Goal: Information Seeking & Learning: Check status

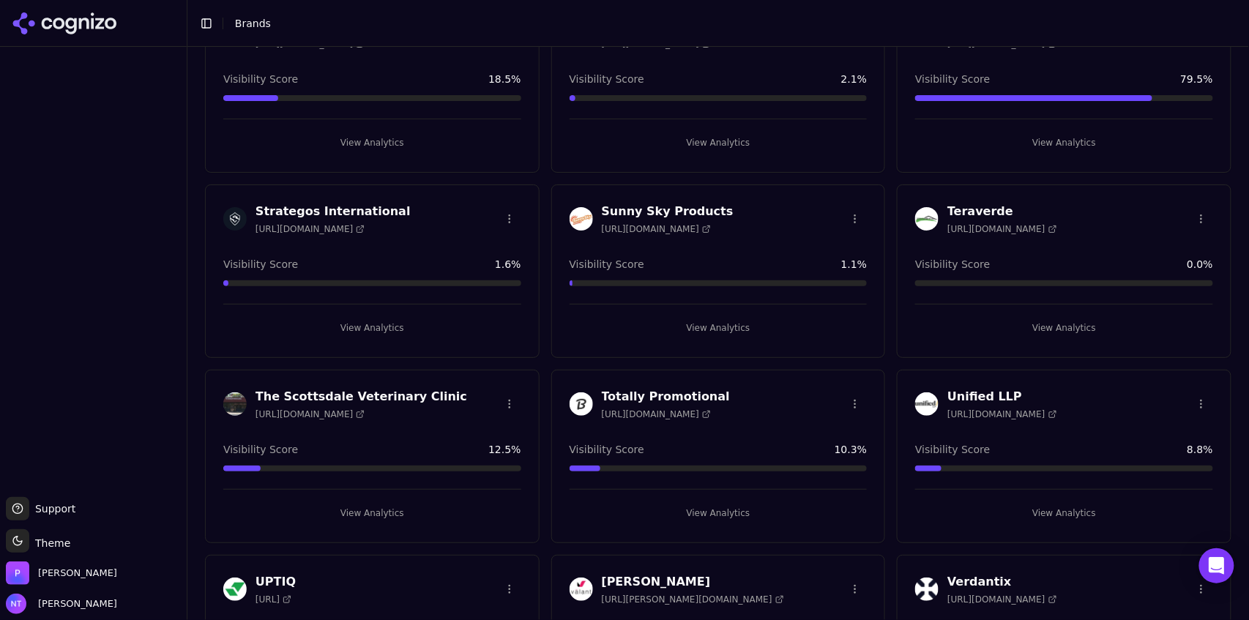
scroll to position [3658, 0]
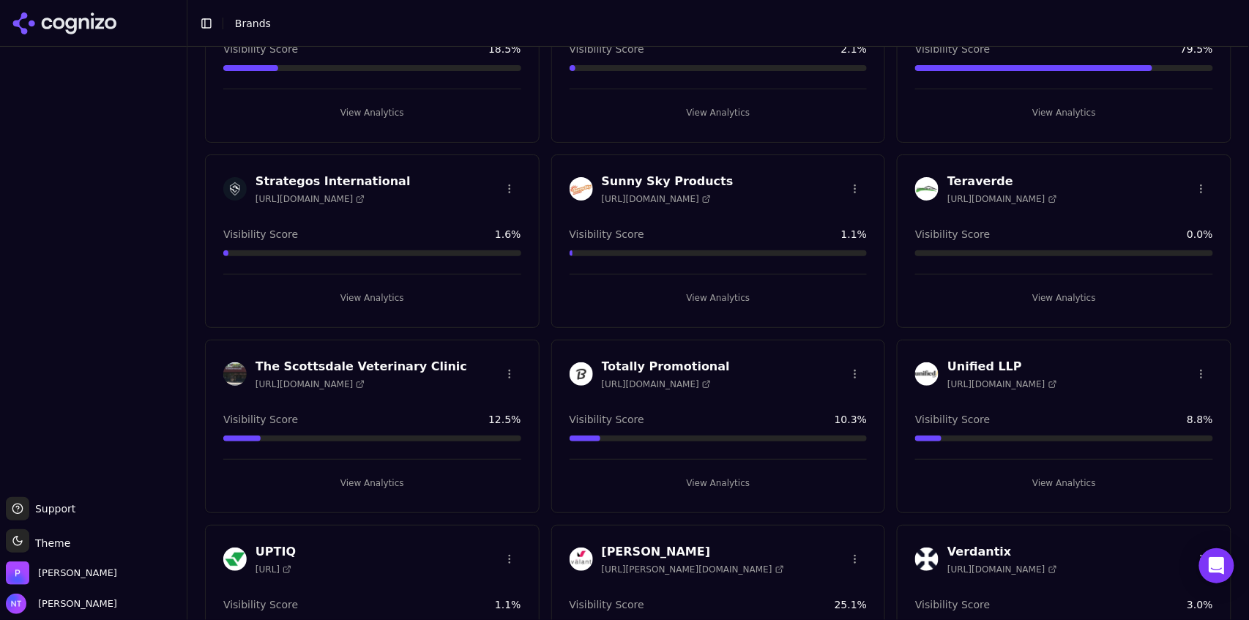
click at [756, 472] on button "View Analytics" at bounding box center [718, 482] width 298 height 23
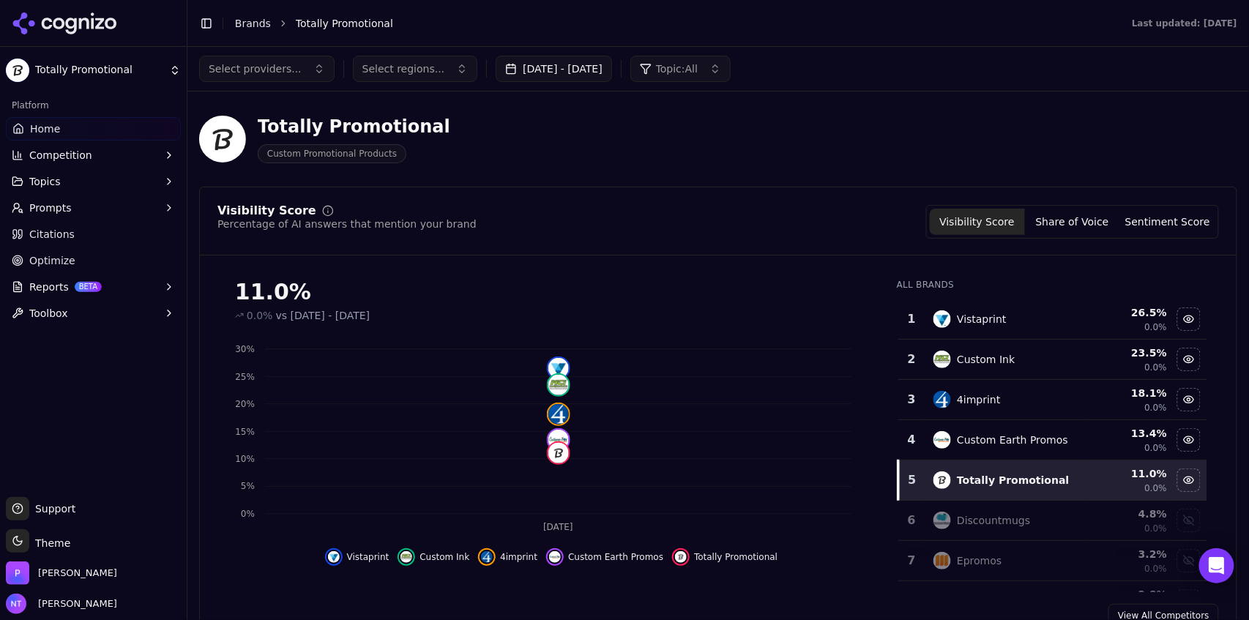
click at [206, 26] on button "Toggle Sidebar" at bounding box center [206, 23] width 20 height 20
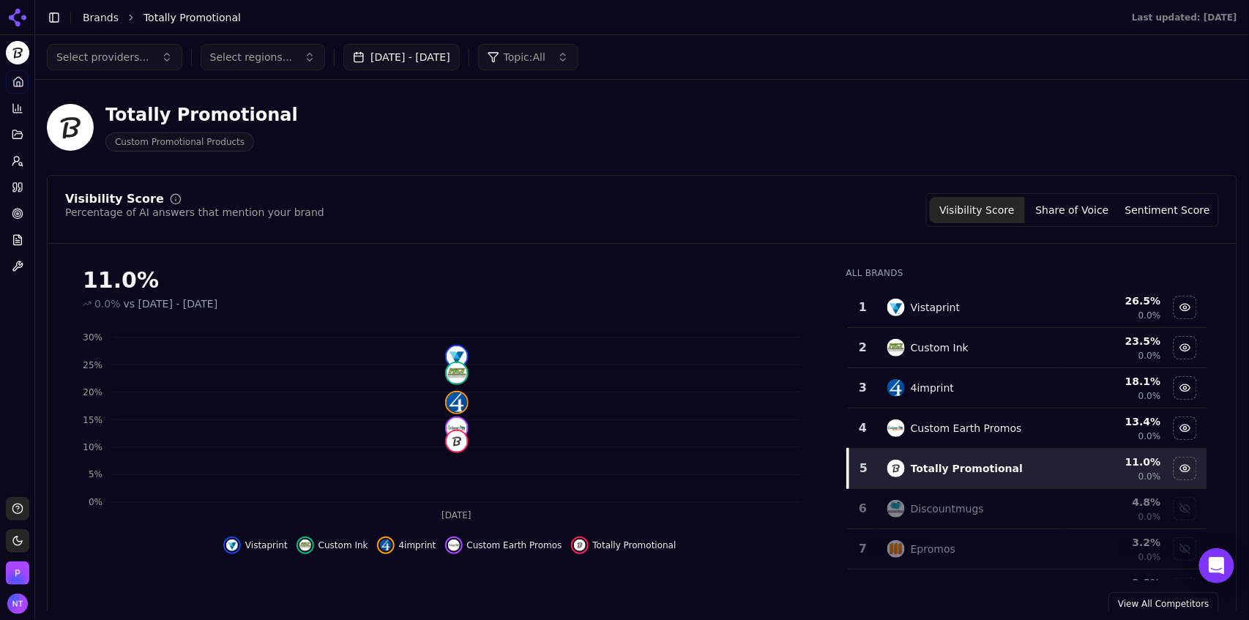
click at [439, 53] on button "[DATE] - [DATE]" at bounding box center [401, 57] width 116 height 26
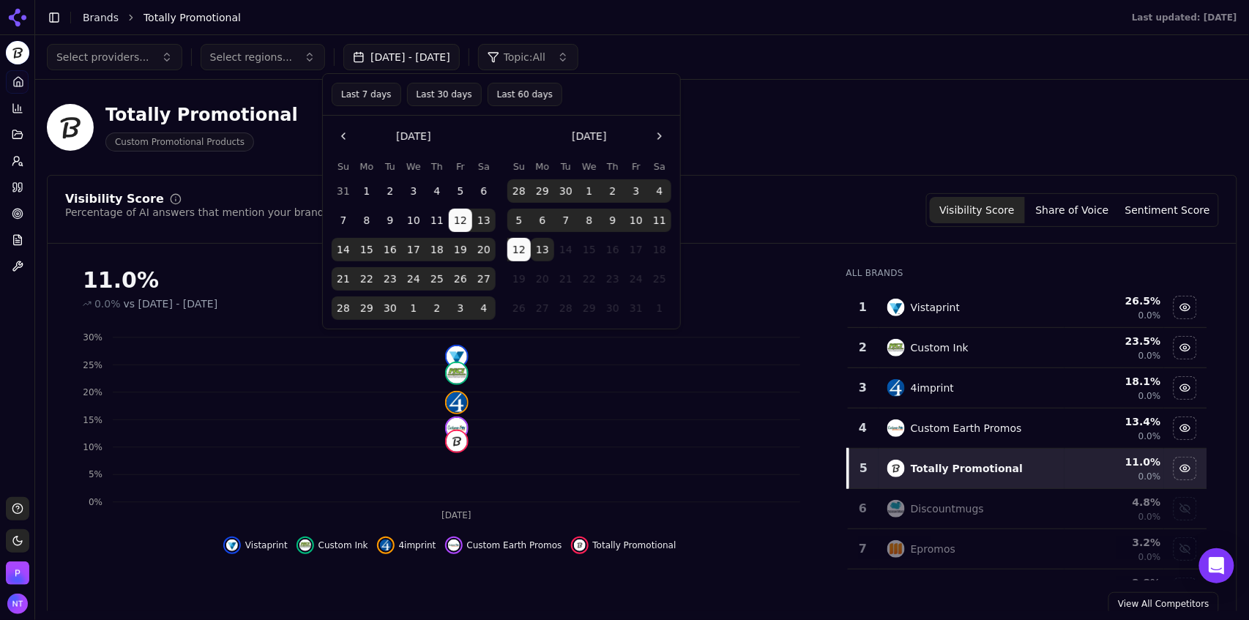
click at [430, 96] on button "Last 30 days" at bounding box center [444, 94] width 75 height 23
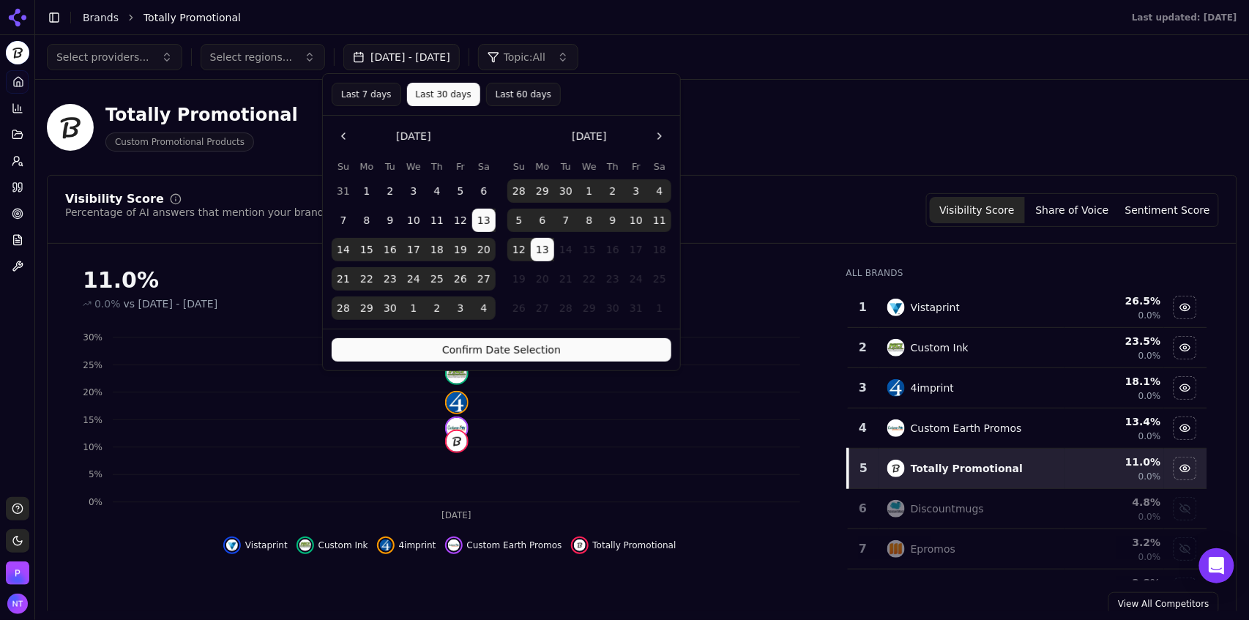
click at [369, 100] on button "Last 7 days" at bounding box center [367, 94] width 70 height 23
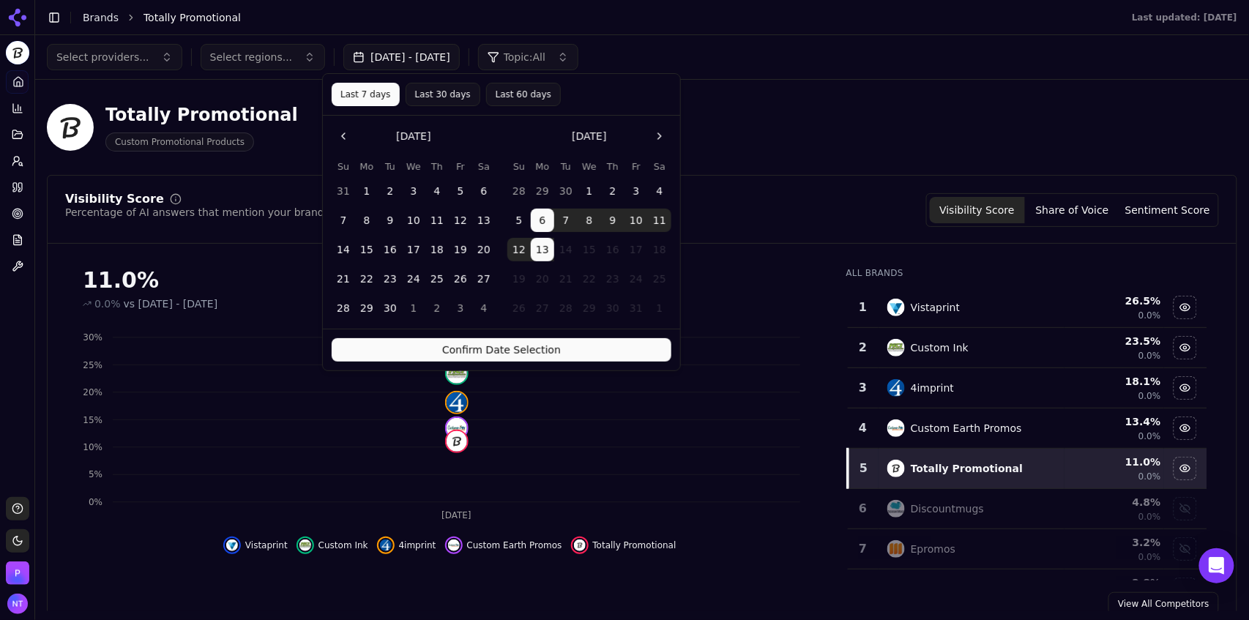
click at [461, 348] on button "Confirm Date Selection" at bounding box center [502, 349] width 340 height 23
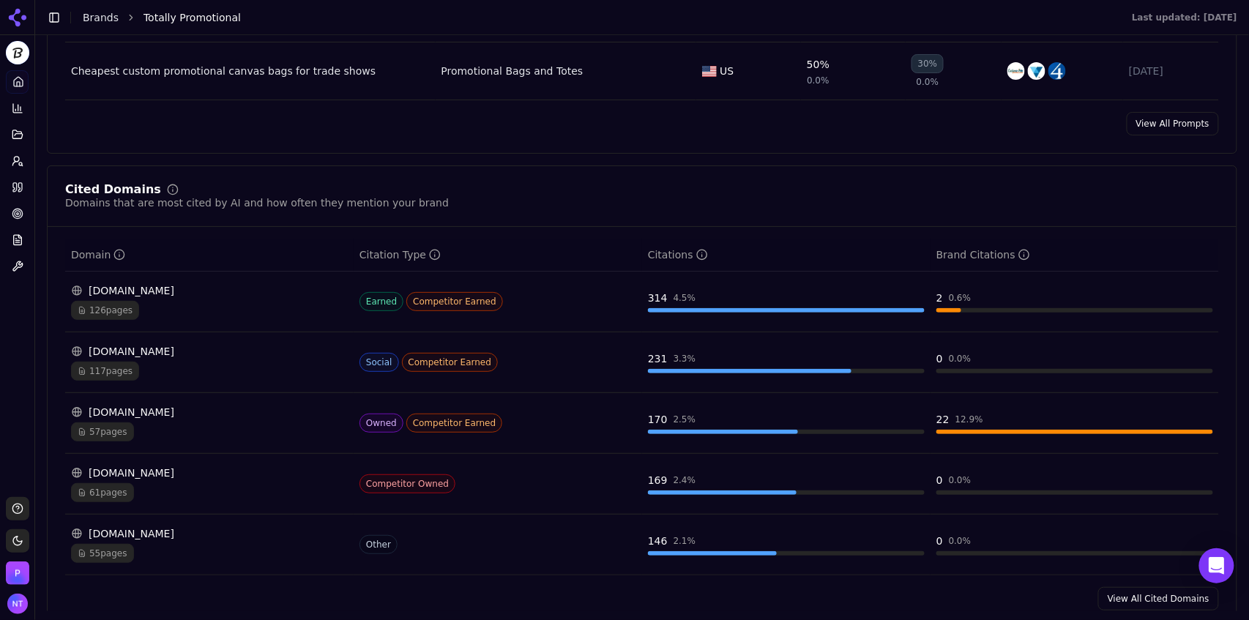
scroll to position [1359, 0]
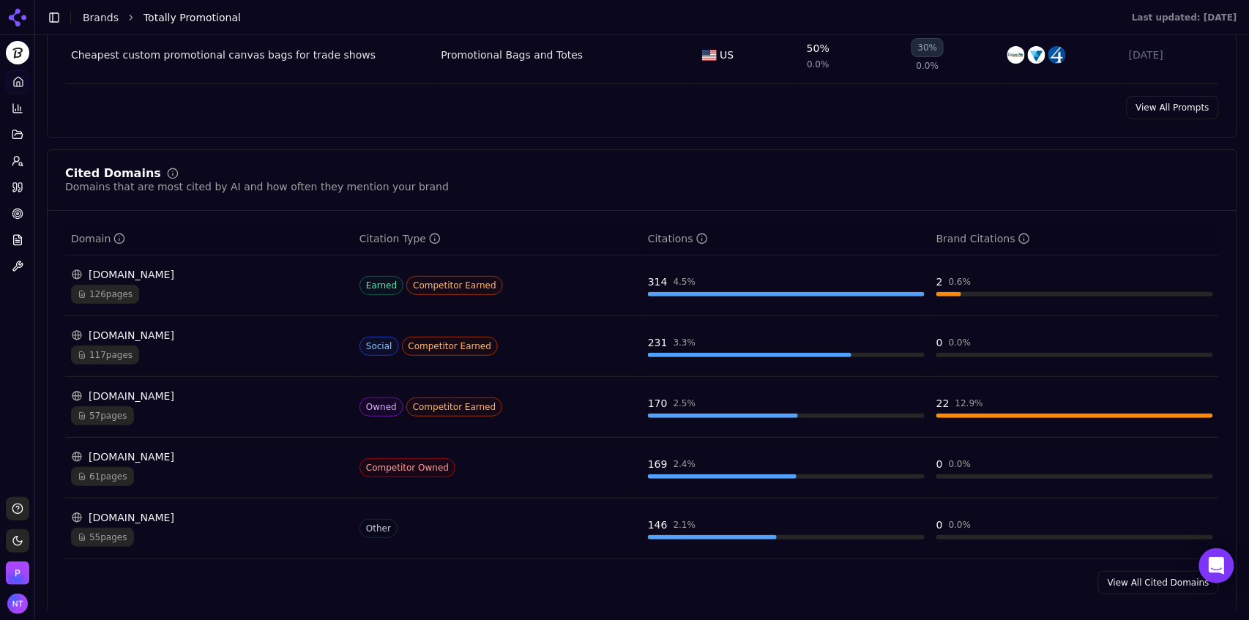
click at [1138, 590] on link "View All Cited Domains" at bounding box center [1158, 582] width 121 height 23
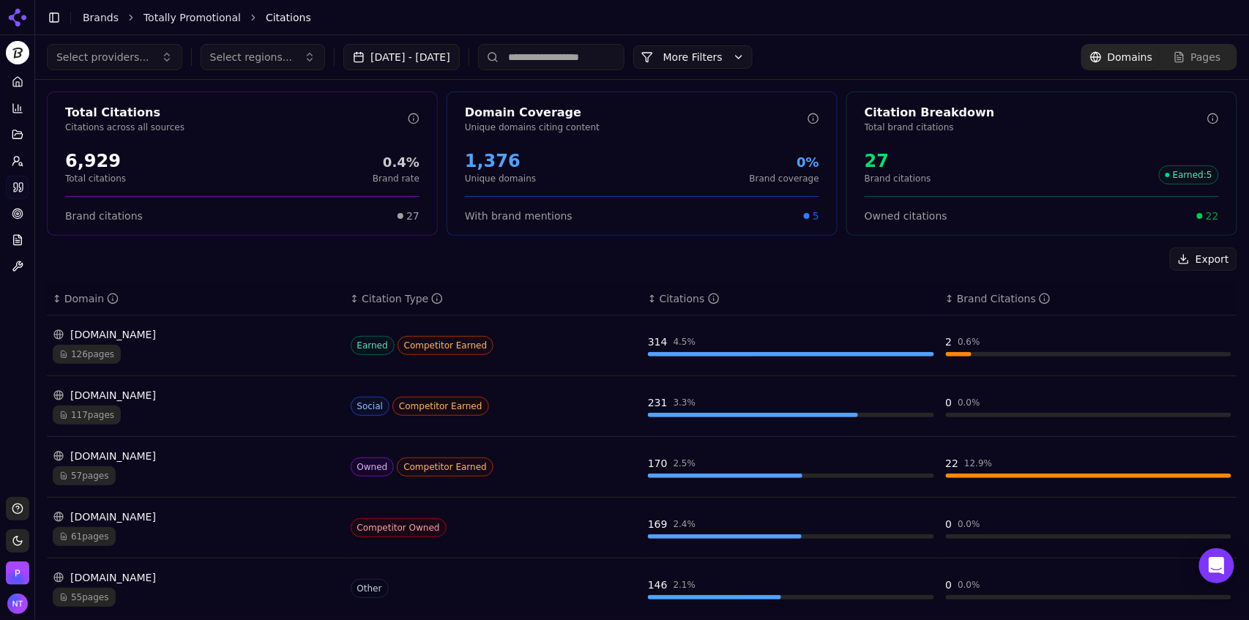
click at [199, 418] on div "117 pages" at bounding box center [196, 415] width 286 height 19
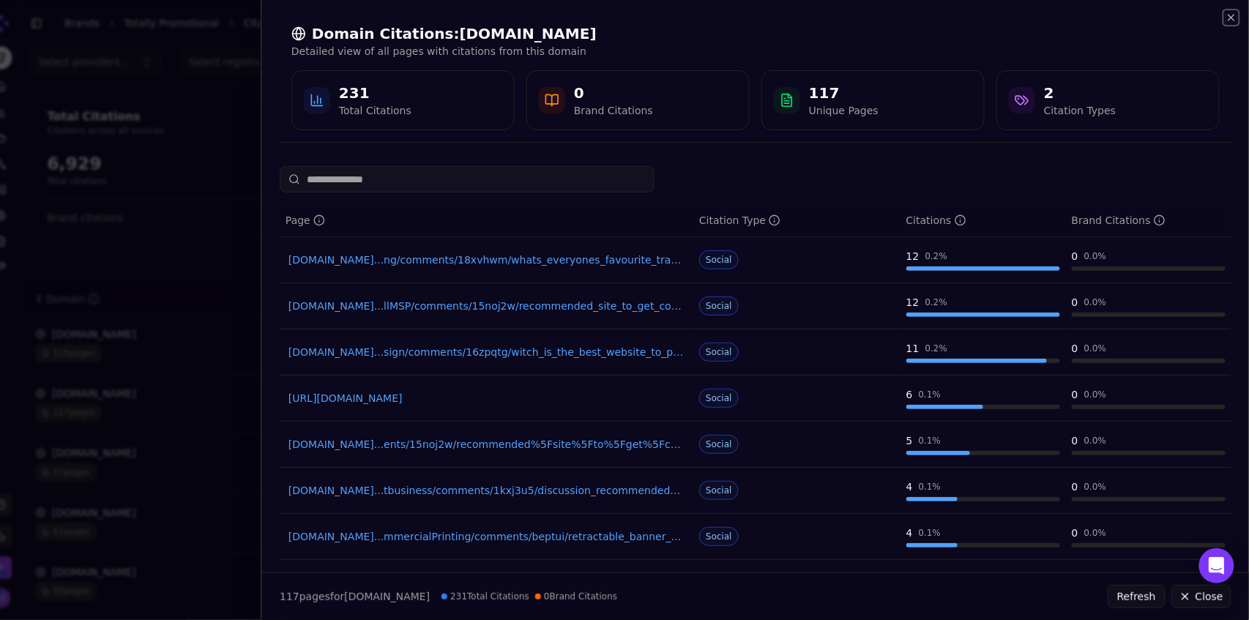
click at [1232, 20] on icon "button" at bounding box center [1231, 18] width 12 height 12
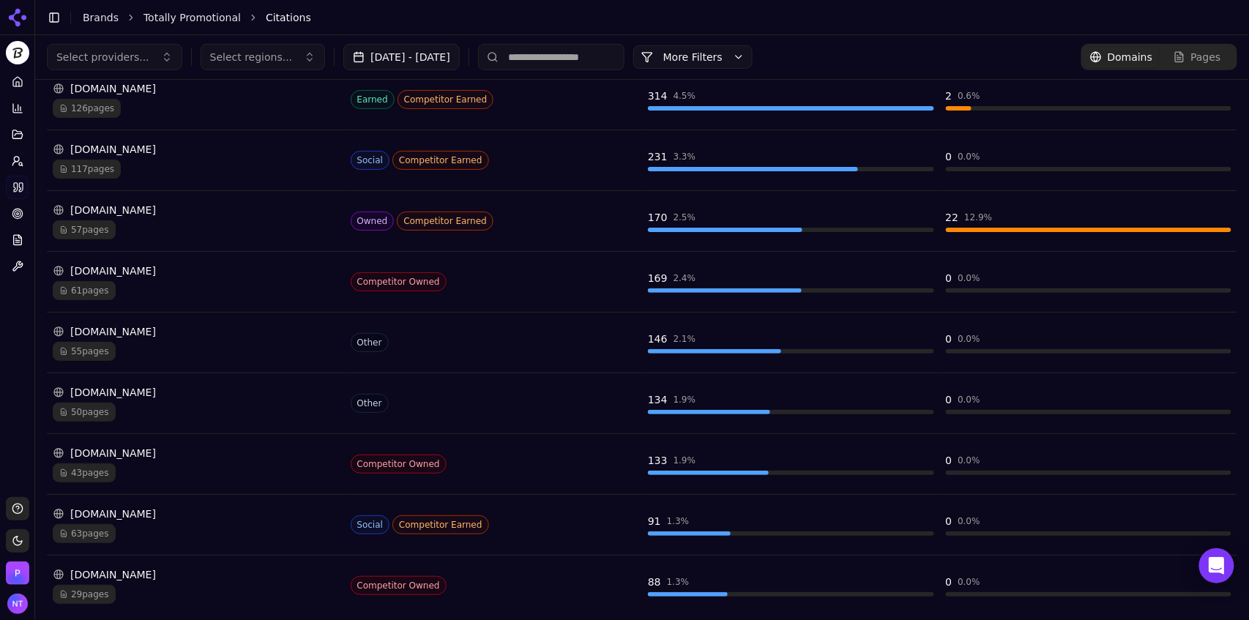
scroll to position [10, 0]
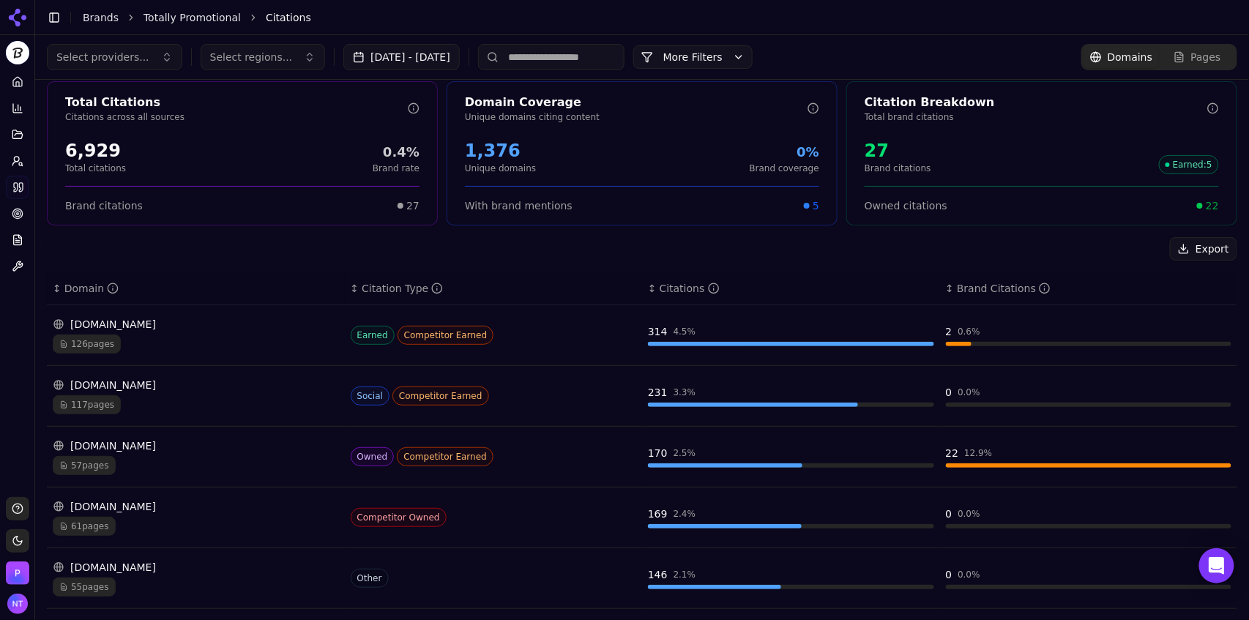
click at [589, 54] on input at bounding box center [551, 57] width 146 height 26
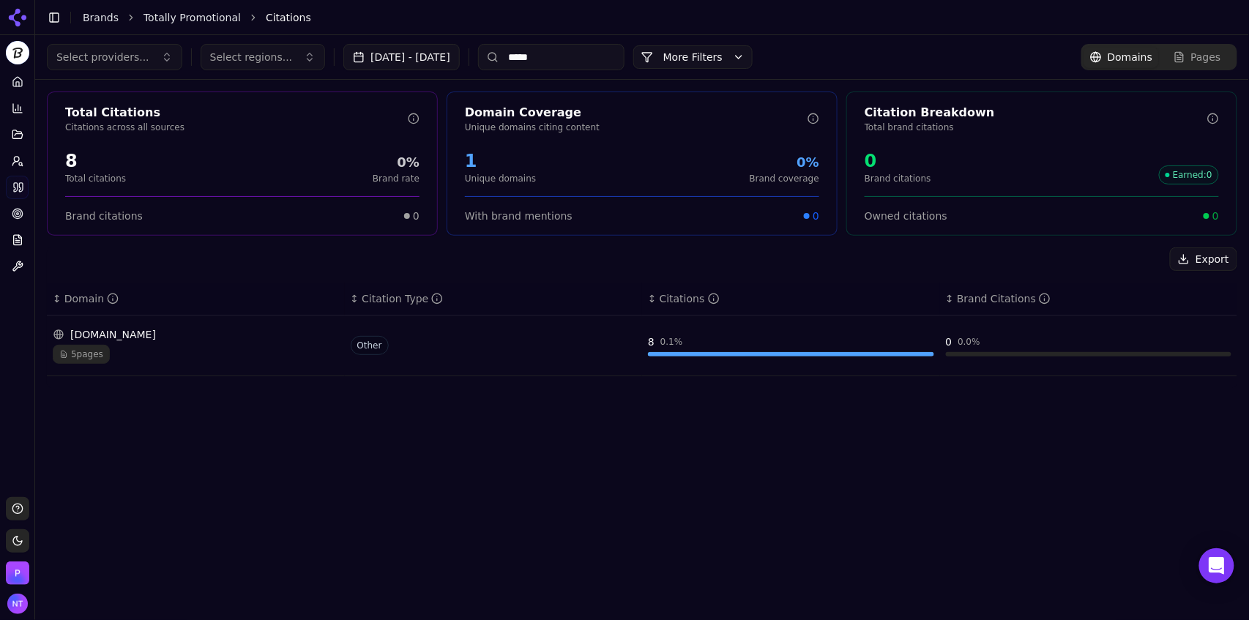
scroll to position [0, 0]
click at [577, 53] on input "******" at bounding box center [551, 57] width 146 height 26
type input "********"
click at [580, 64] on input "********" at bounding box center [551, 57] width 146 height 26
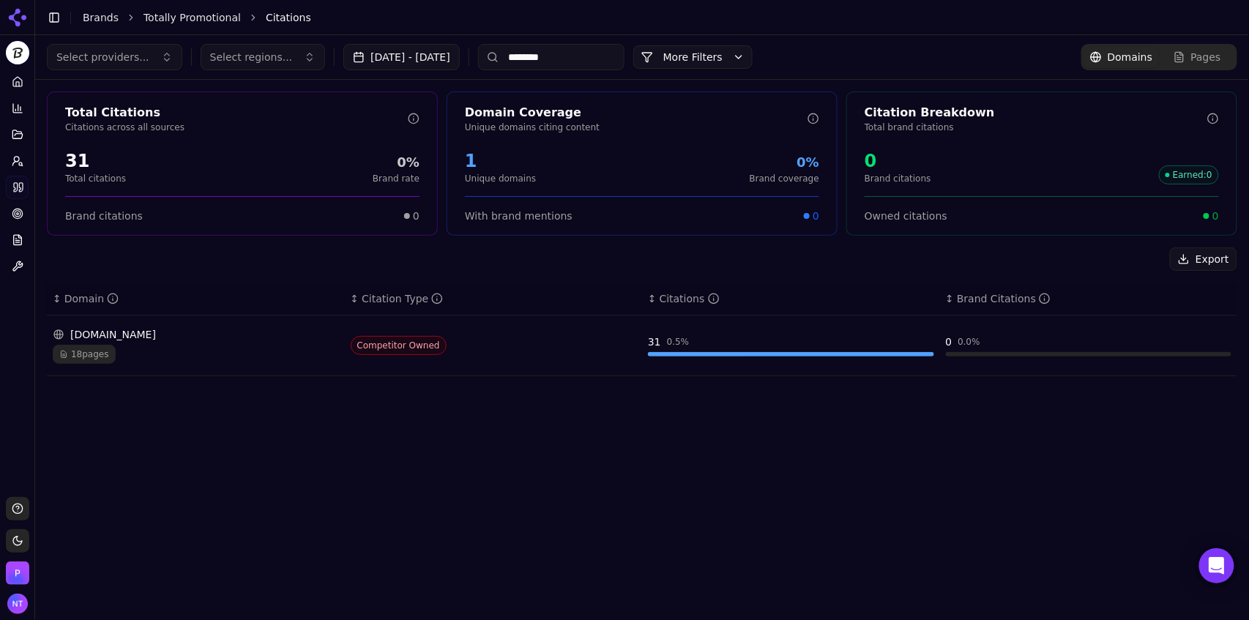
click at [580, 64] on input "********" at bounding box center [551, 57] width 146 height 26
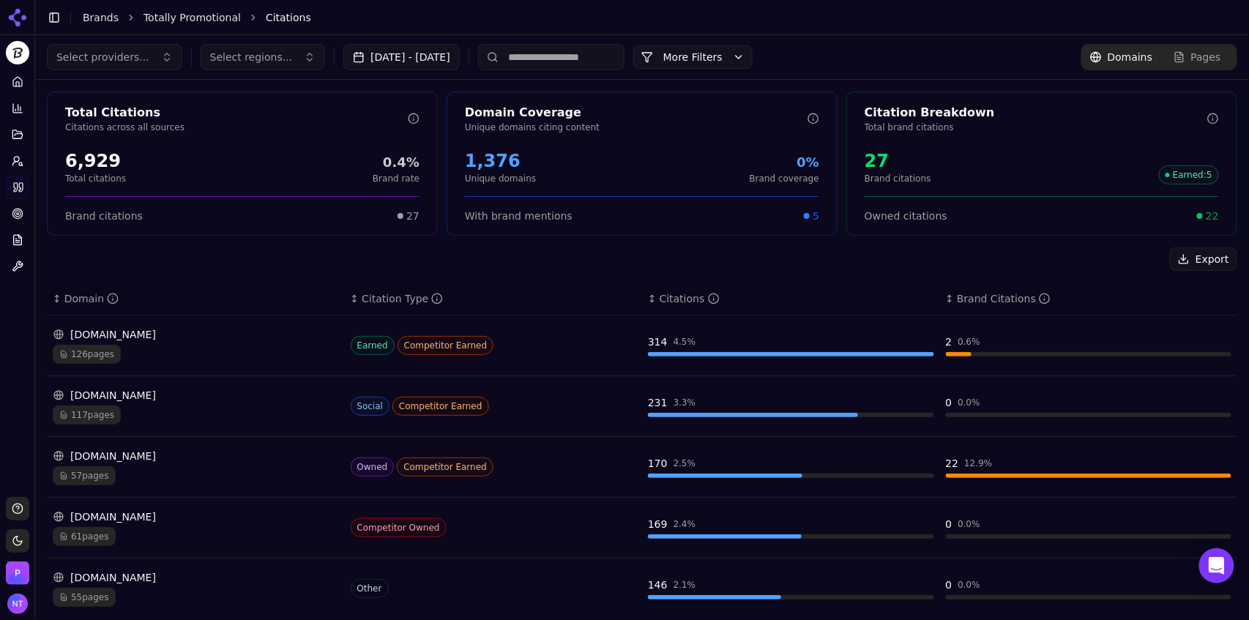
click at [302, 458] on div "[DOMAIN_NAME]" at bounding box center [196, 456] width 286 height 15
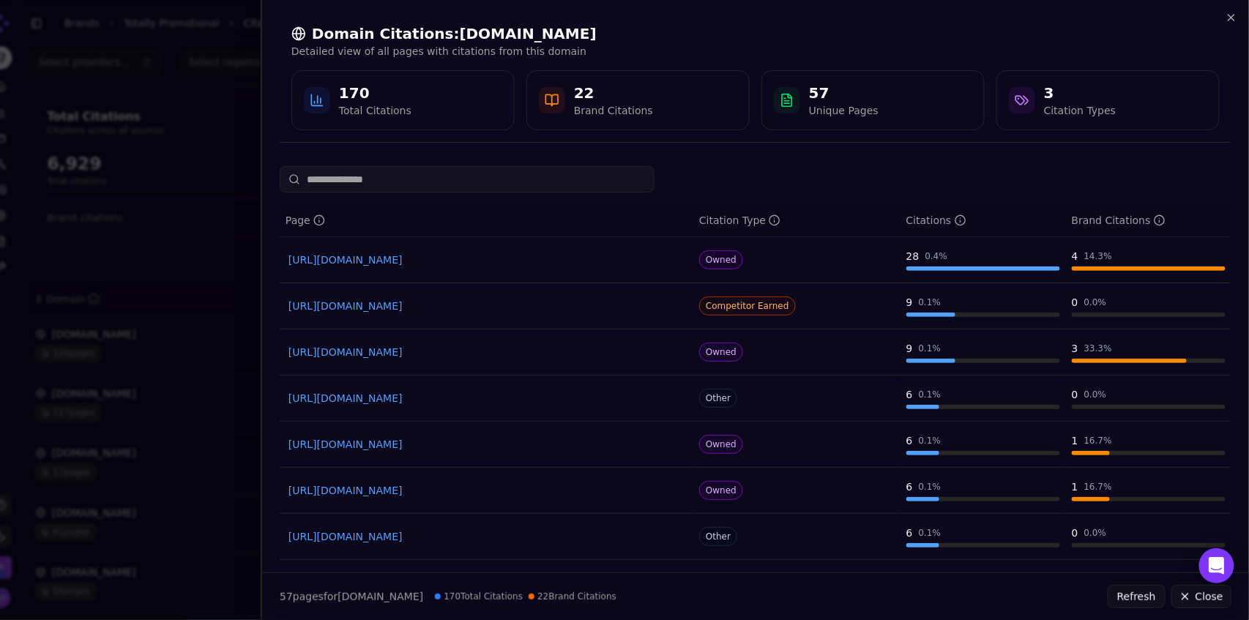
click at [464, 266] on link "[URL][DOMAIN_NAME]" at bounding box center [486, 260] width 396 height 15
click at [1230, 13] on icon "button" at bounding box center [1231, 18] width 12 height 12
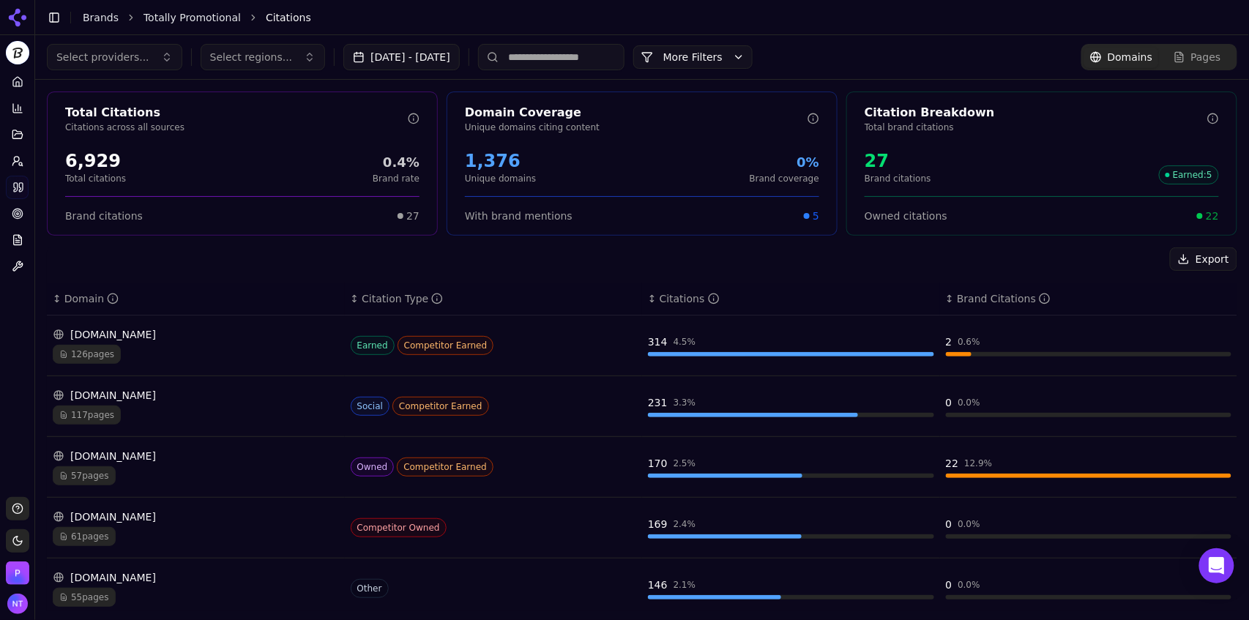
click at [1194, 60] on span "Pages" at bounding box center [1206, 57] width 30 height 15
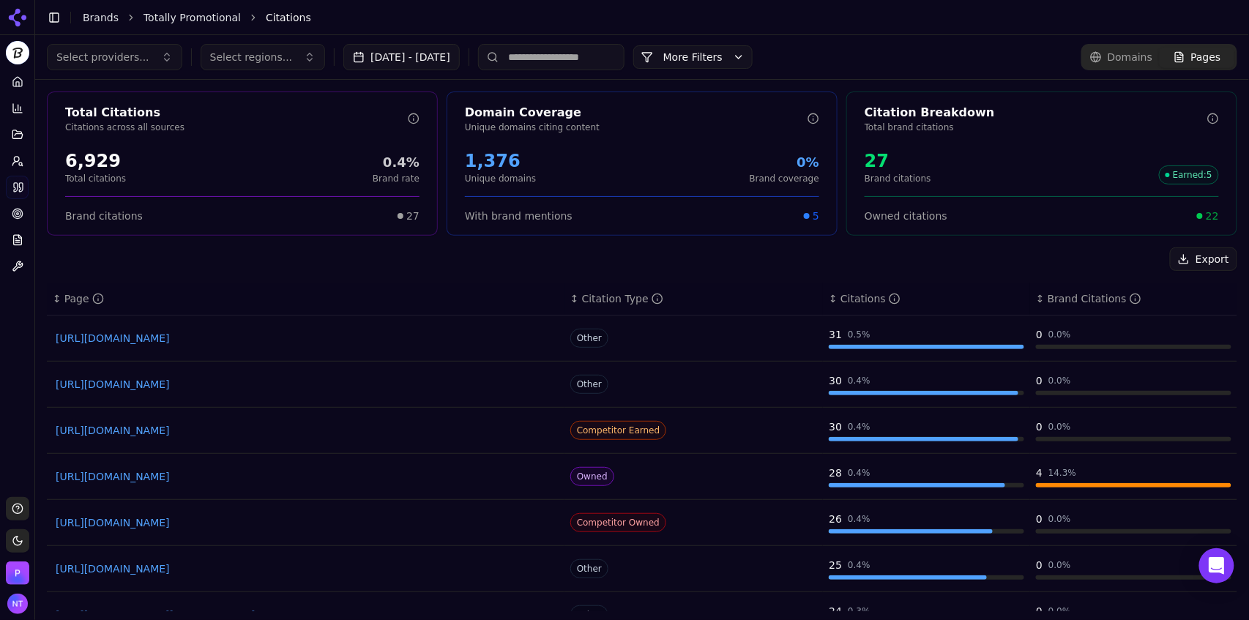
click at [553, 57] on input at bounding box center [551, 57] width 146 height 26
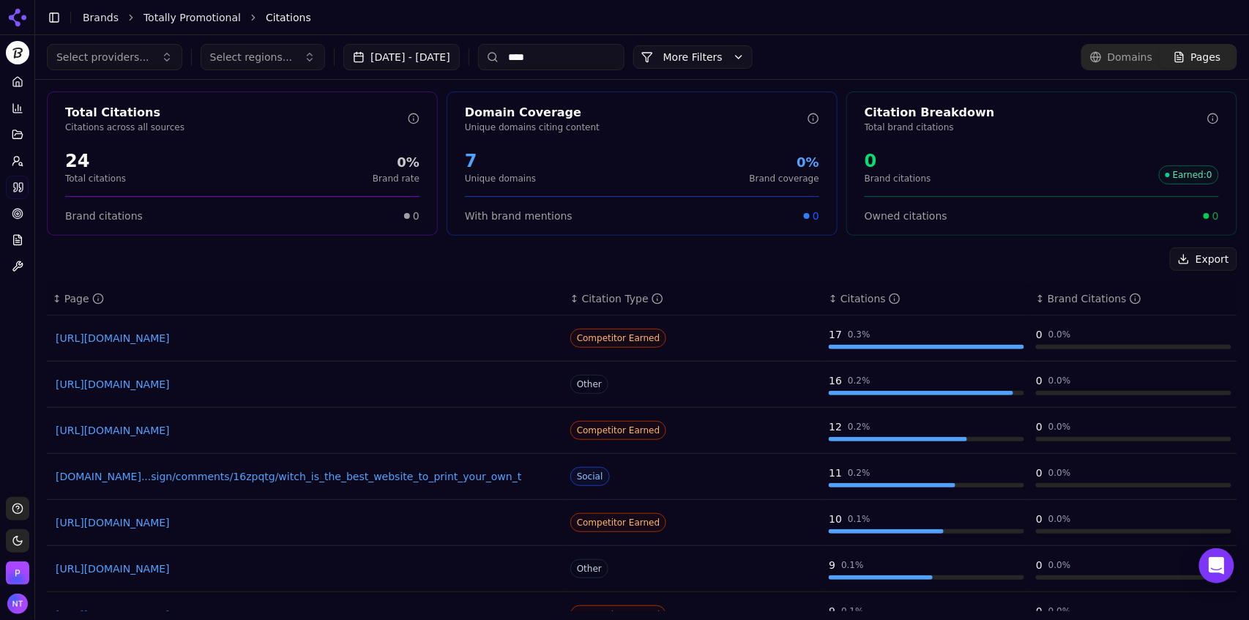
type input "****"
click at [167, 569] on link "[URL][DOMAIN_NAME]" at bounding box center [306, 568] width 500 height 15
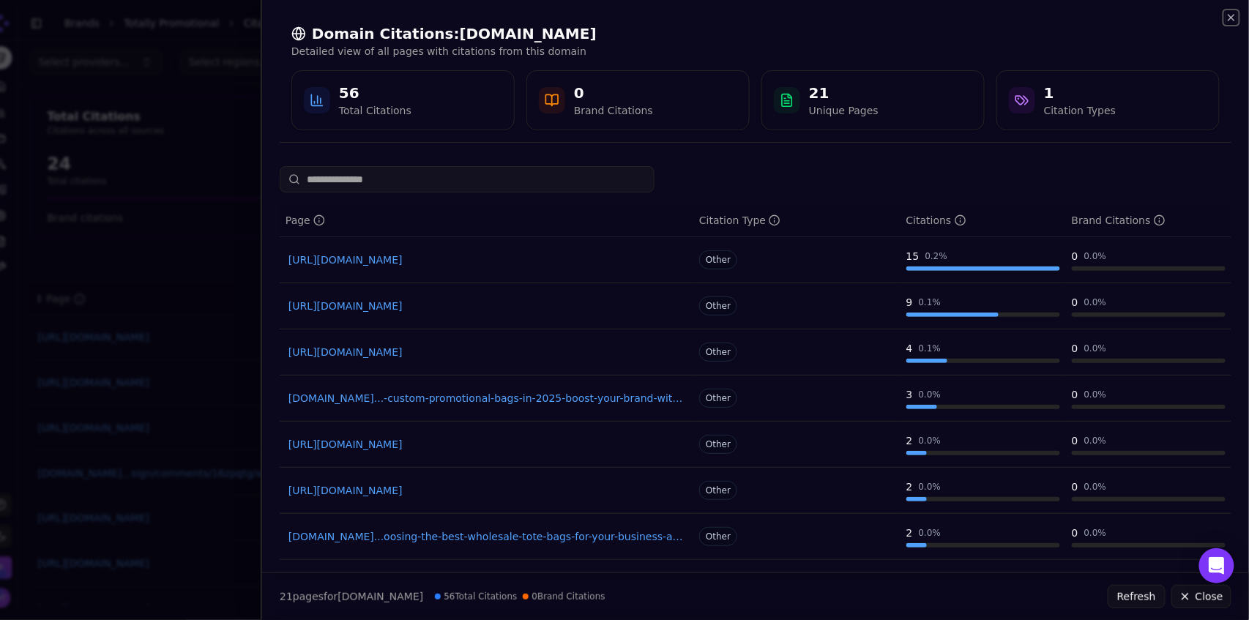
click at [1235, 18] on icon "button" at bounding box center [1231, 18] width 12 height 12
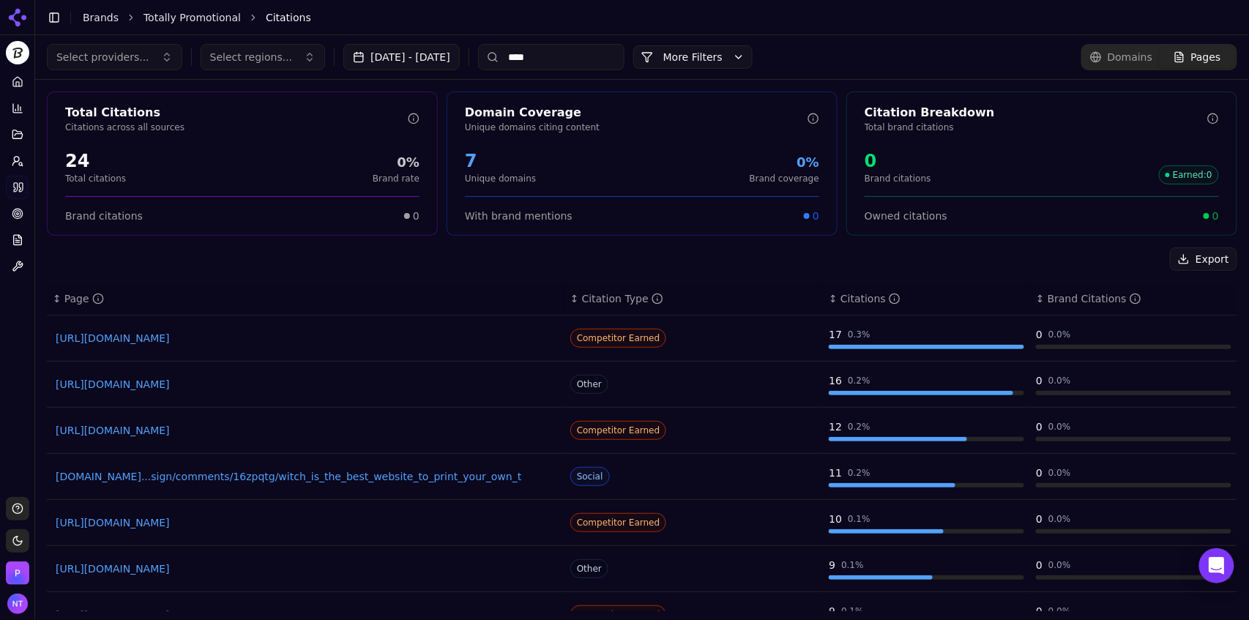
click at [184, 24] on link "Totally Promotional" at bounding box center [191, 17] width 97 height 15
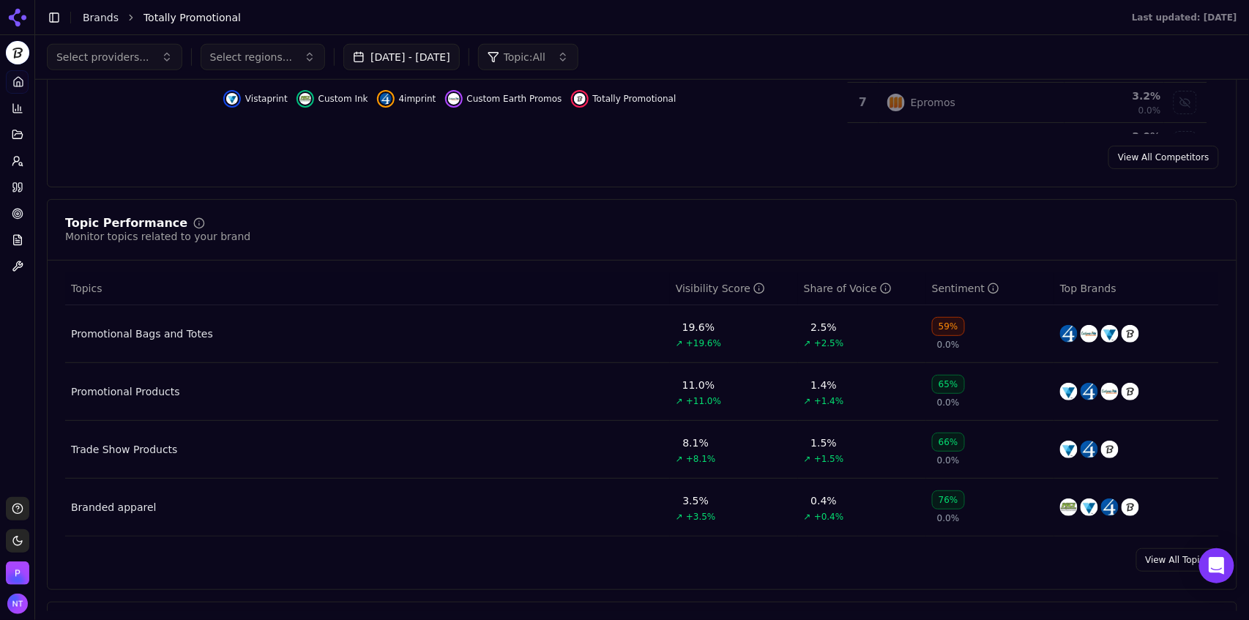
scroll to position [438, 0]
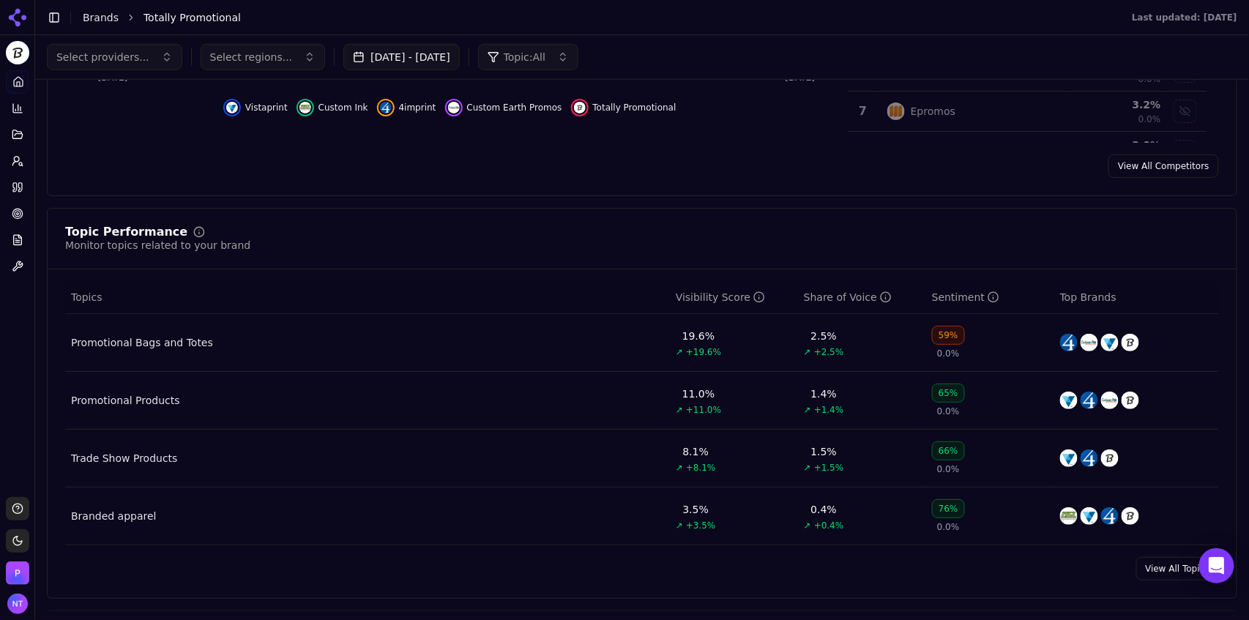
click at [100, 18] on link "Brands" at bounding box center [101, 18] width 36 height 12
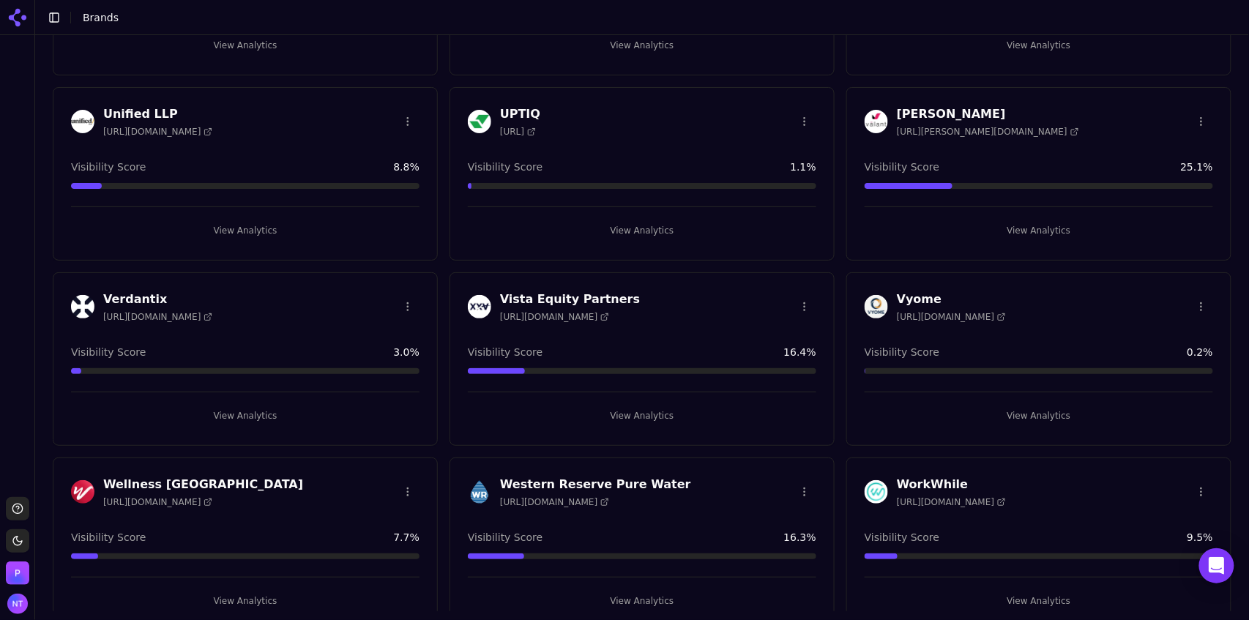
scroll to position [4090, 0]
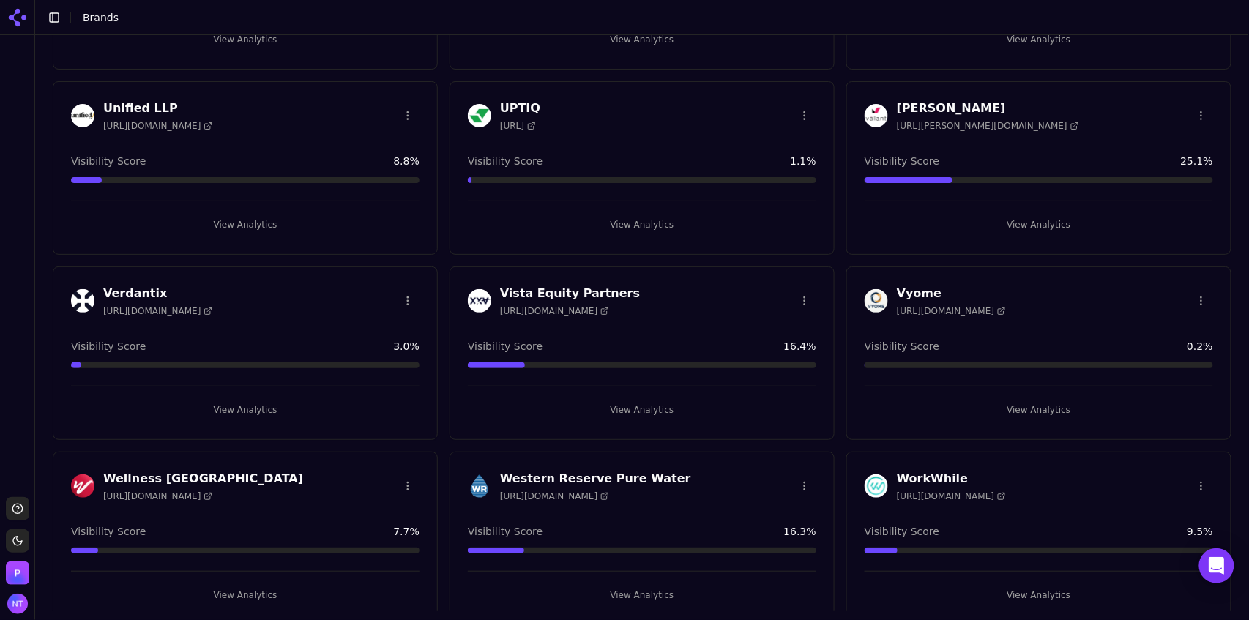
click at [631, 403] on button "View Analytics" at bounding box center [642, 409] width 348 height 23
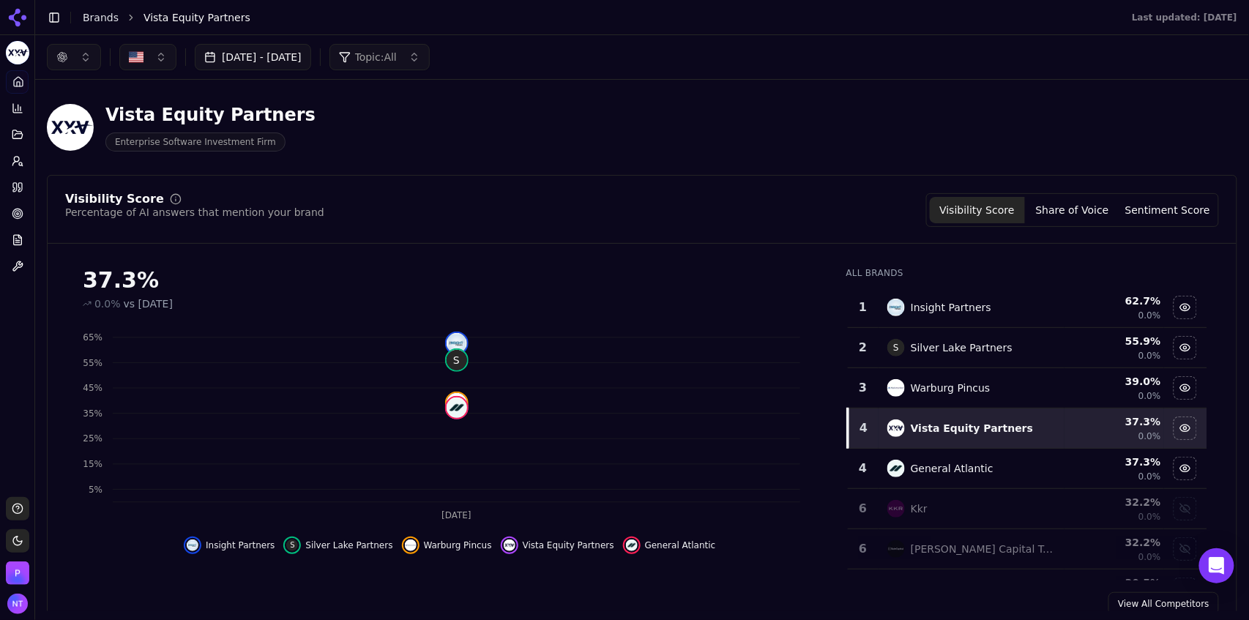
click at [311, 59] on button "[DATE] - [DATE]" at bounding box center [253, 57] width 116 height 26
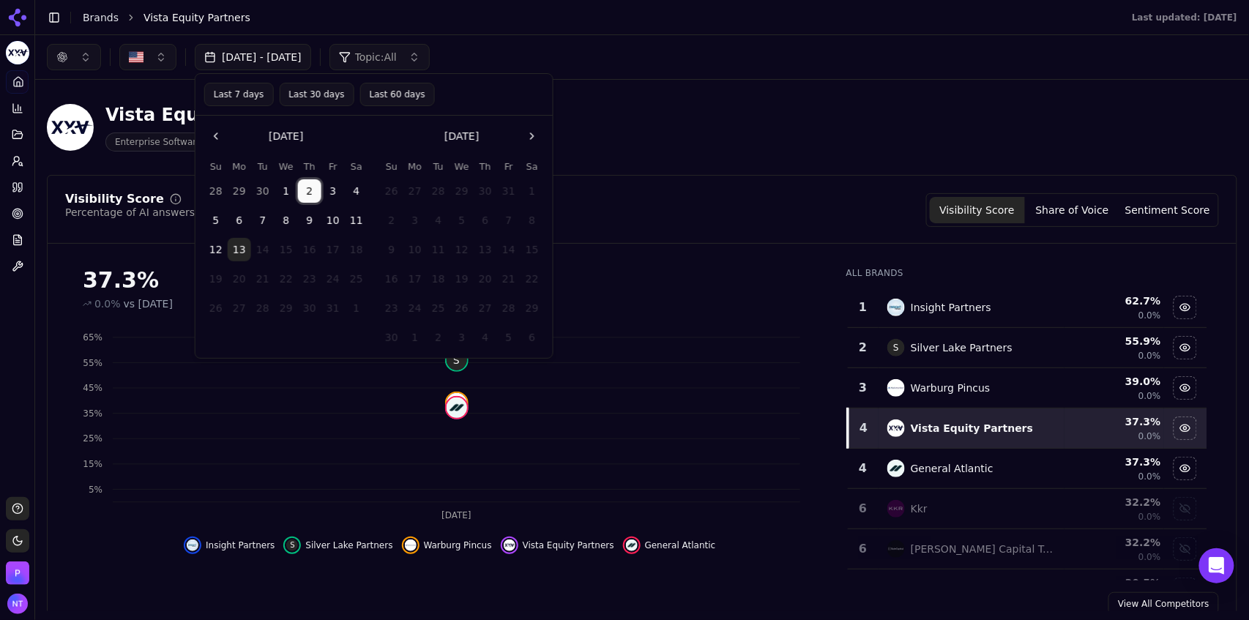
click at [311, 193] on button "2" at bounding box center [309, 190] width 23 height 23
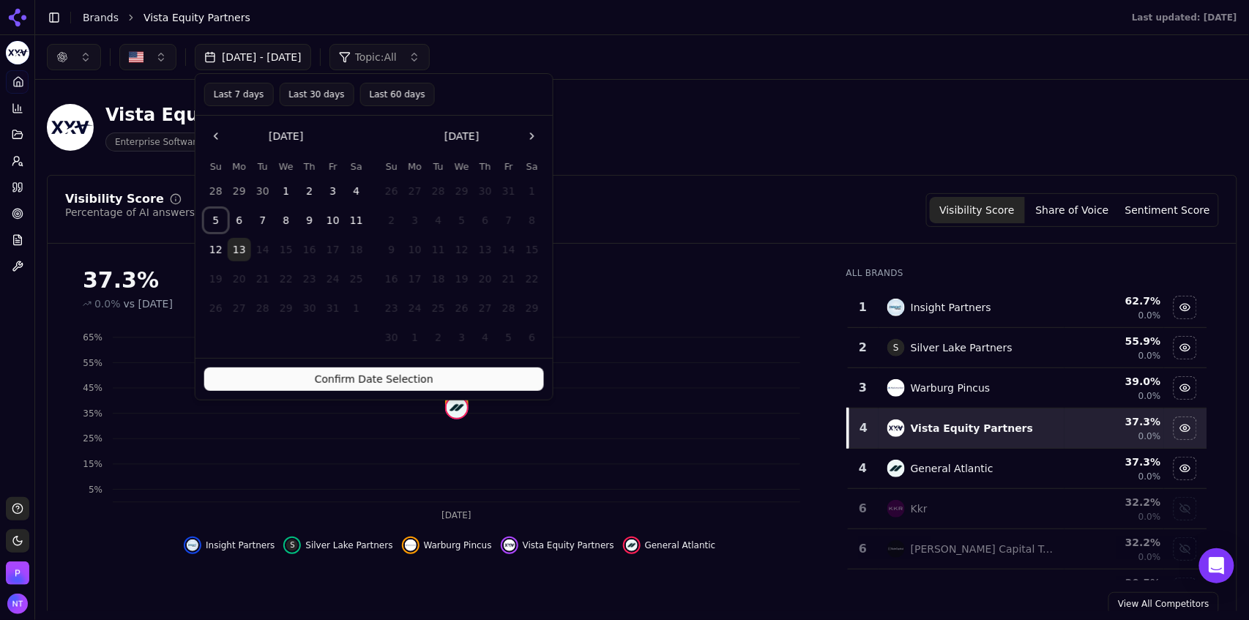
click at [222, 222] on button "5" at bounding box center [215, 220] width 23 height 23
click at [310, 192] on button "2" at bounding box center [309, 190] width 23 height 23
drag, startPoint x: 378, startPoint y: 382, endPoint x: 421, endPoint y: 255, distance: 134.5
click at [421, 255] on div "Last 7 days Last 30 days Last 60 days [DATE] Su Mo Tu We Th Fr Sa 28 29 30 1 2 …" at bounding box center [374, 236] width 359 height 327
click at [310, 220] on button "9" at bounding box center [309, 220] width 23 height 23
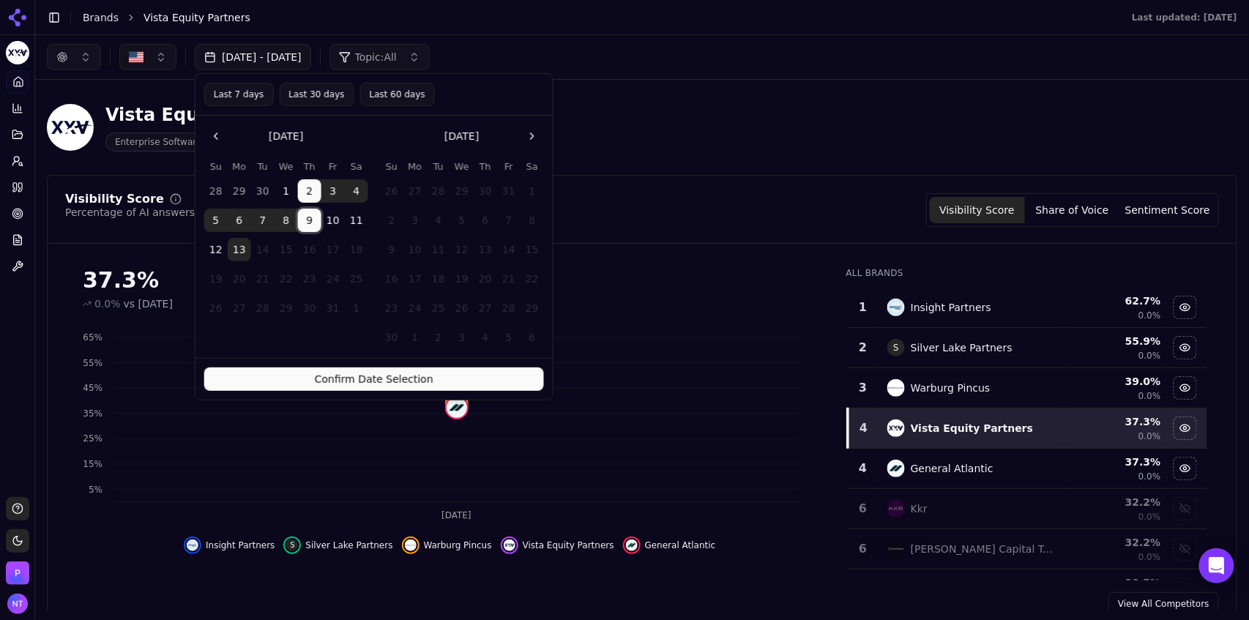
click at [310, 220] on button "9" at bounding box center [309, 220] width 23 height 23
click at [234, 248] on button "13" at bounding box center [239, 249] width 23 height 23
click at [320, 376] on button "Confirm Date Selection" at bounding box center [374, 378] width 340 height 23
